Goal: Check status: Check status

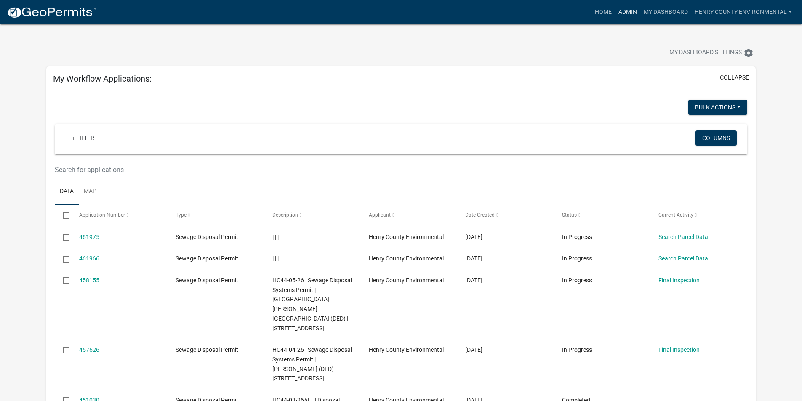
click at [624, 16] on link "Admin" at bounding box center [627, 12] width 25 height 16
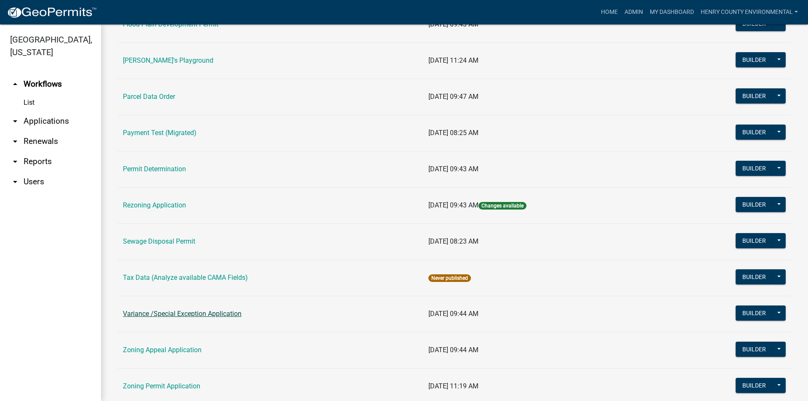
scroll to position [341, 0]
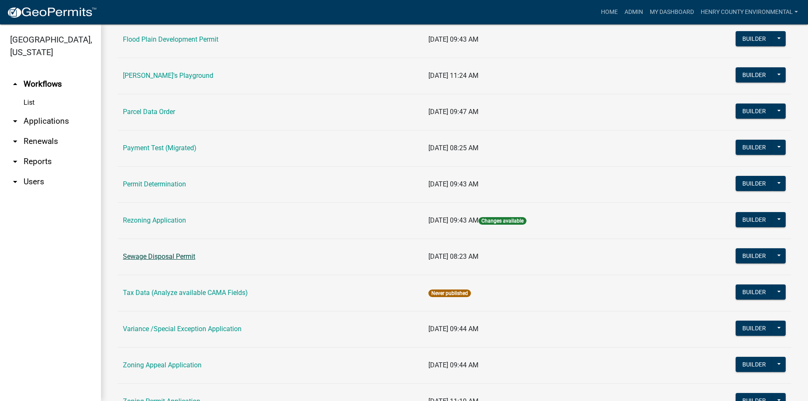
click at [161, 259] on link "Sewage Disposal Permit" at bounding box center [159, 257] width 72 height 8
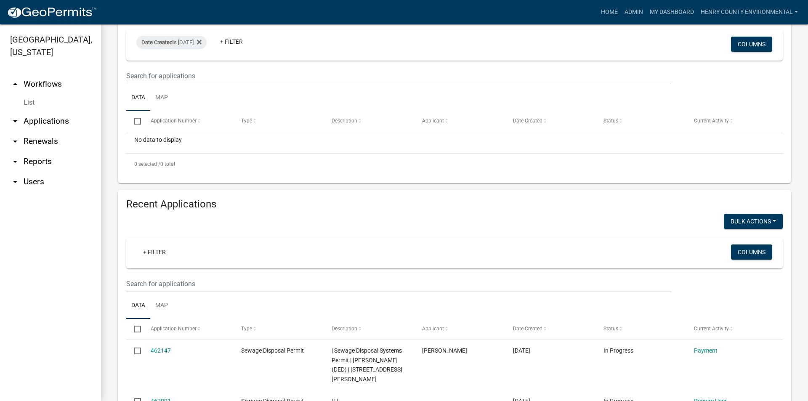
scroll to position [168, 0]
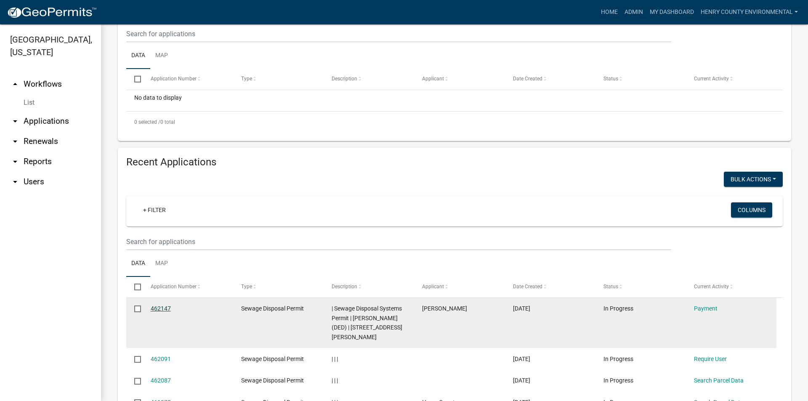
click at [163, 309] on link "462147" at bounding box center [161, 308] width 20 height 7
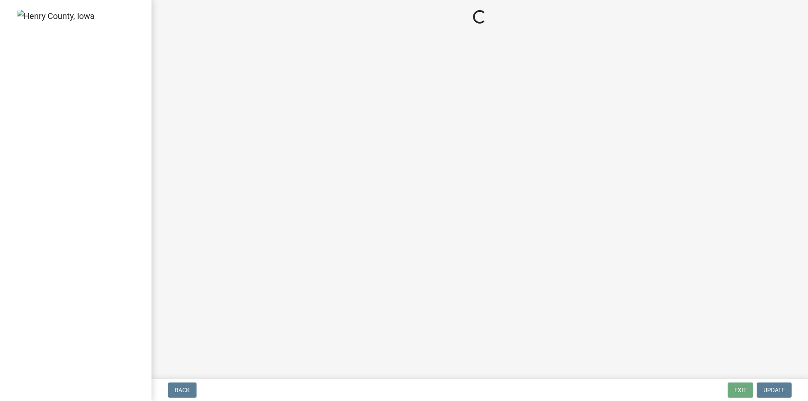
select select "3: 3"
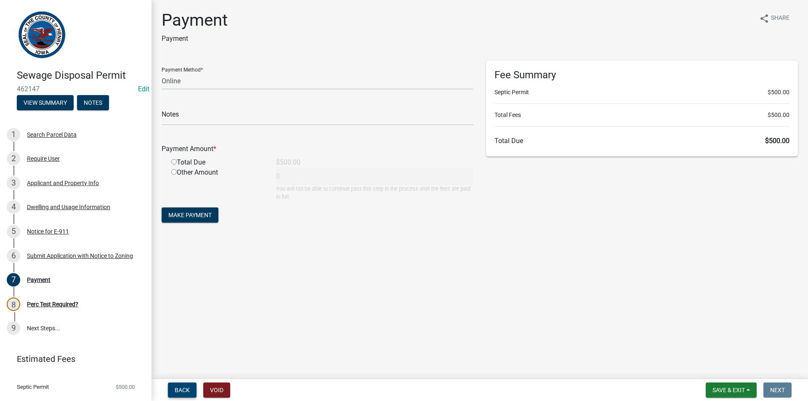
click at [182, 385] on button "Back" at bounding box center [182, 390] width 29 height 15
